Goal: Task Accomplishment & Management: Manage account settings

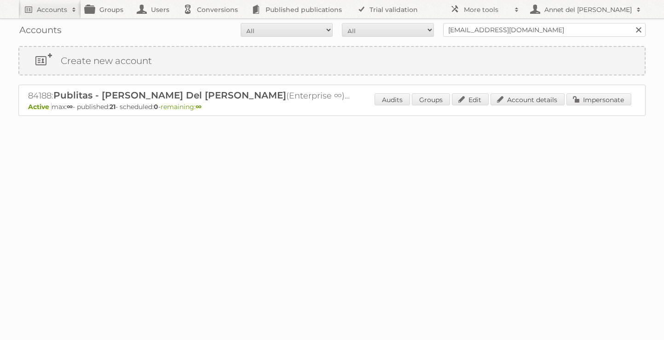
click at [459, 37] on div "Accounts All Active Expired Pending All Paid Trials Self service [EMAIL_ADDRESS…" at bounding box center [331, 29] width 627 height 23
click at [459, 37] on div "Accounts All Active Expired Pending All Paid Trials Self service annet@publitas…" at bounding box center [331, 29] width 627 height 23
click at [459, 35] on input "annet@publitas.com" at bounding box center [544, 30] width 202 height 14
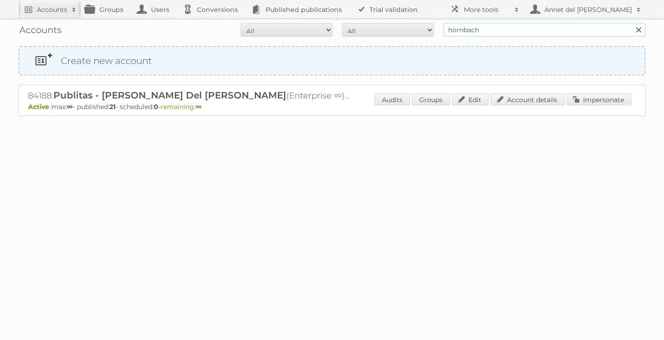
type input "hornbach"
click at [631, 23] on input "Search" at bounding box center [638, 30] width 14 height 14
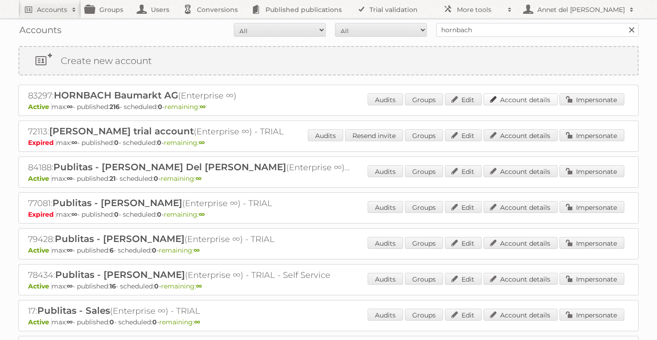
click at [511, 104] on link "Account details" at bounding box center [520, 99] width 74 height 12
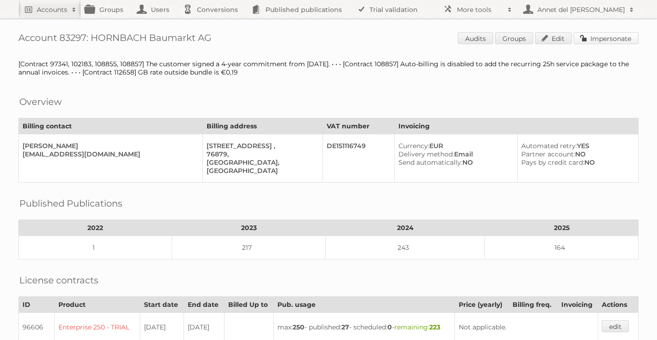
click at [597, 43] on link "Impersonate" at bounding box center [606, 38] width 65 height 12
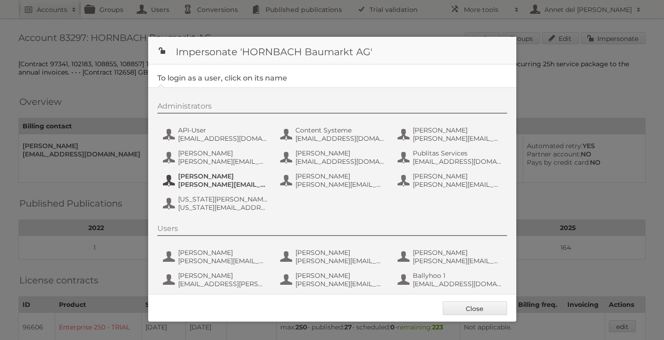
click at [190, 185] on span "[PERSON_NAME][EMAIL_ADDRESS][PERSON_NAME][PERSON_NAME][DOMAIN_NAME]" at bounding box center [222, 184] width 89 height 8
